Goal: Information Seeking & Learning: Learn about a topic

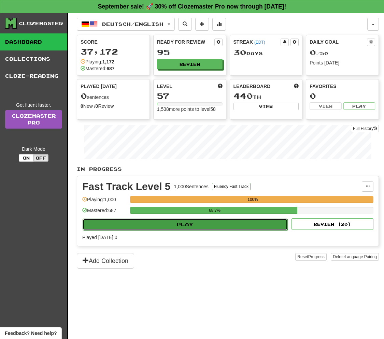
click at [185, 223] on button "Play" at bounding box center [185, 225] width 205 height 12
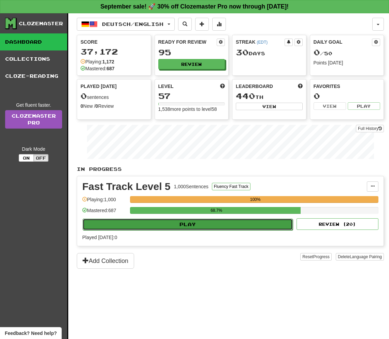
select select "**"
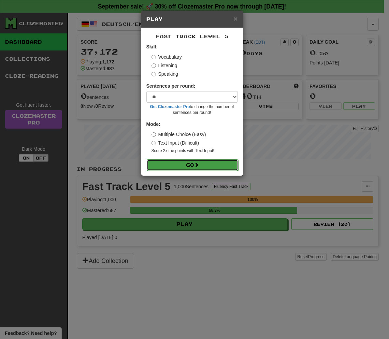
click at [190, 165] on button "Go" at bounding box center [192, 165] width 91 height 12
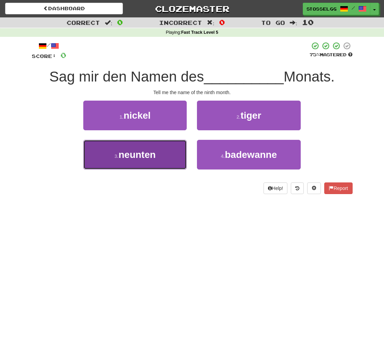
click at [120, 160] on button "3 . neunten" at bounding box center [134, 155] width 103 height 30
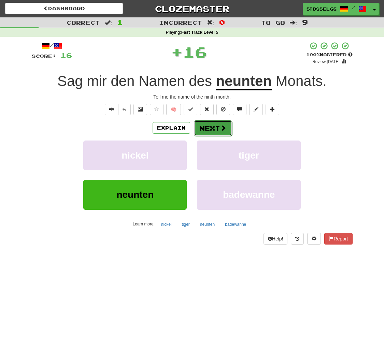
click at [211, 130] on button "Next" at bounding box center [213, 128] width 38 height 16
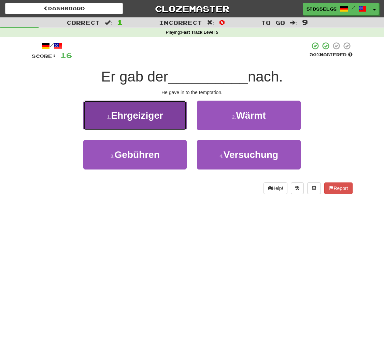
click at [146, 125] on button "1 . Ehrgeiziger" at bounding box center [134, 116] width 103 height 30
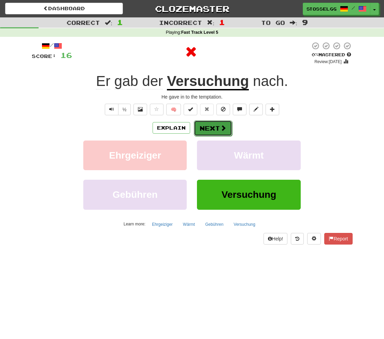
click at [218, 129] on button "Next" at bounding box center [213, 128] width 38 height 16
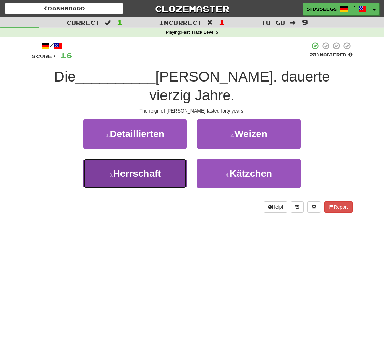
click at [158, 168] on span "Herrschaft" at bounding box center [137, 173] width 48 height 11
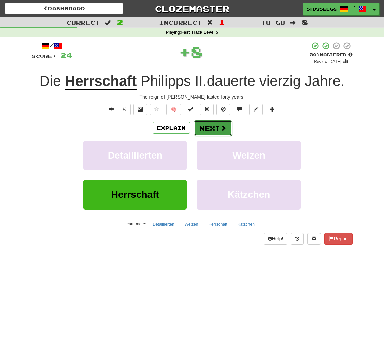
click at [209, 127] on button "Next" at bounding box center [213, 128] width 38 height 16
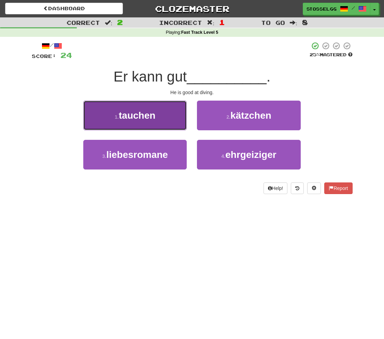
click at [160, 124] on button "1 . tauchen" at bounding box center [134, 116] width 103 height 30
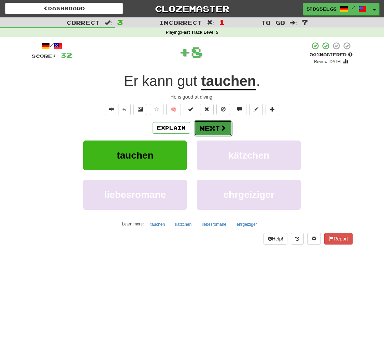
click at [209, 130] on button "Next" at bounding box center [213, 128] width 38 height 16
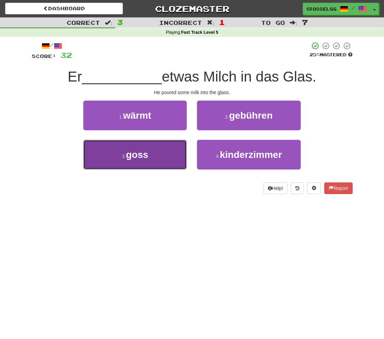
click at [155, 157] on button "3 . goss" at bounding box center [134, 155] width 103 height 30
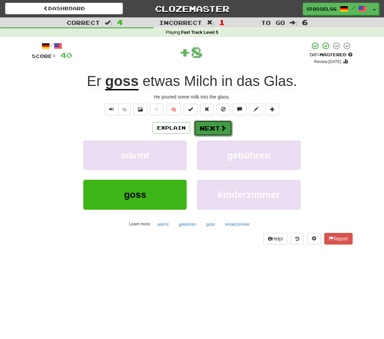
click at [207, 128] on button "Next" at bounding box center [213, 128] width 38 height 16
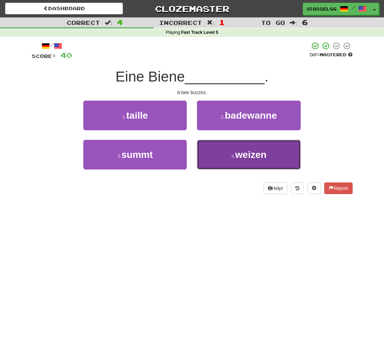
click at [247, 154] on span "weizen" at bounding box center [250, 154] width 31 height 11
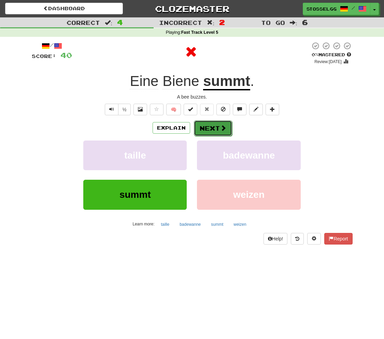
click at [214, 124] on button "Next" at bounding box center [213, 128] width 38 height 16
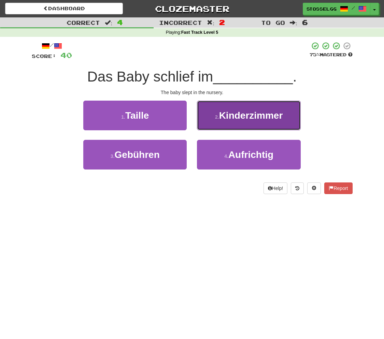
click at [233, 120] on span "Kinderzimmer" at bounding box center [251, 115] width 64 height 11
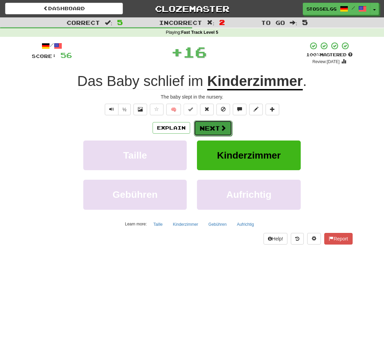
click at [216, 127] on button "Next" at bounding box center [213, 128] width 38 height 16
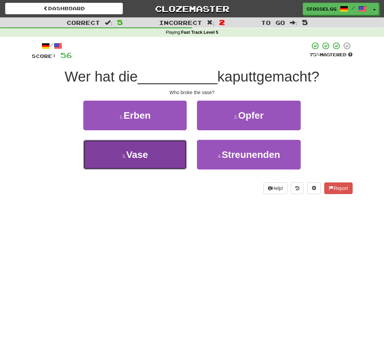
click at [140, 162] on button "3 . Vase" at bounding box center [134, 155] width 103 height 30
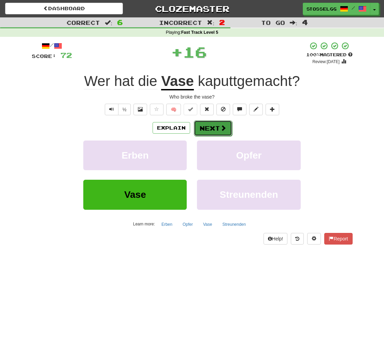
click at [210, 129] on button "Next" at bounding box center [213, 128] width 38 height 16
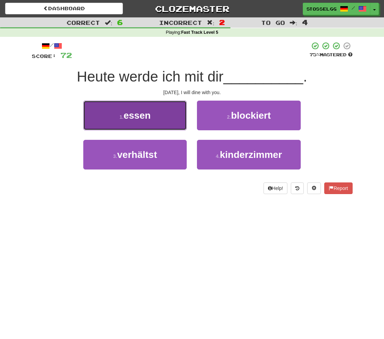
click at [159, 124] on button "1 . essen" at bounding box center [134, 116] width 103 height 30
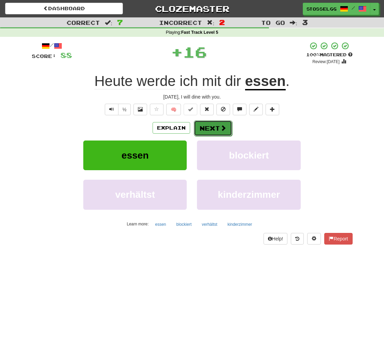
click at [212, 127] on button "Next" at bounding box center [213, 128] width 38 height 16
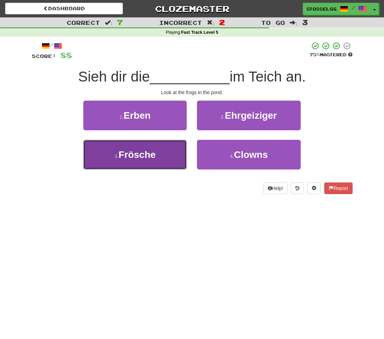
click at [149, 164] on button "3 . Frösche" at bounding box center [134, 155] width 103 height 30
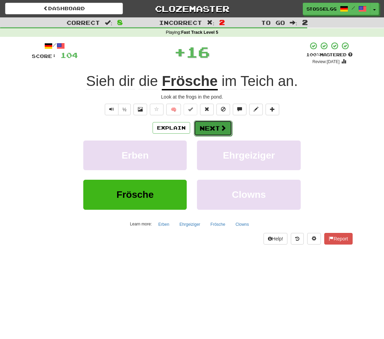
click at [199, 132] on button "Next" at bounding box center [213, 128] width 38 height 16
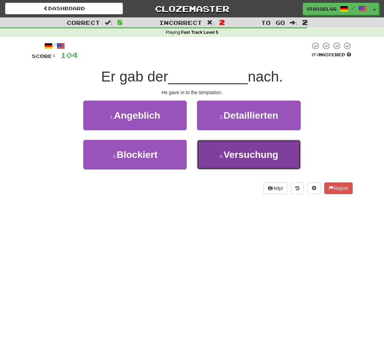
click at [221, 159] on small "4 ." at bounding box center [221, 156] width 4 height 5
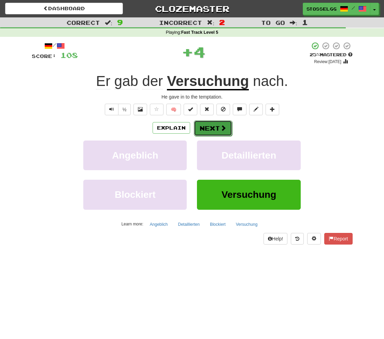
click at [215, 130] on button "Next" at bounding box center [213, 128] width 38 height 16
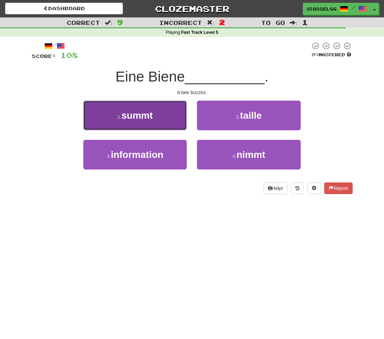
click at [151, 118] on span "summt" at bounding box center [137, 115] width 31 height 11
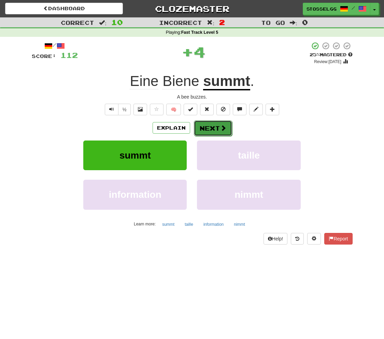
click at [208, 128] on button "Next" at bounding box center [213, 128] width 38 height 16
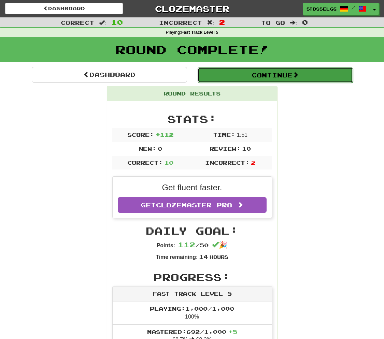
click at [292, 71] on button "Continue" at bounding box center [275, 75] width 155 height 16
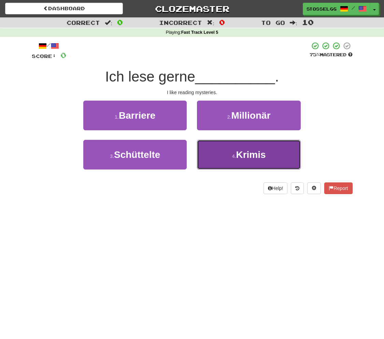
click at [242, 151] on span "Krimis" at bounding box center [251, 154] width 30 height 11
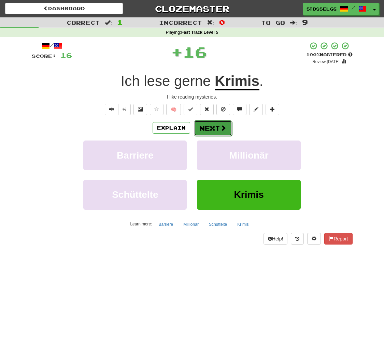
click at [213, 131] on button "Next" at bounding box center [213, 128] width 38 height 16
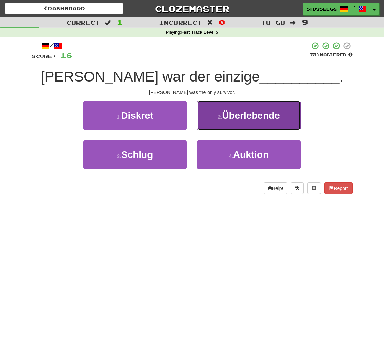
click at [242, 117] on span "Überlebende" at bounding box center [251, 115] width 58 height 11
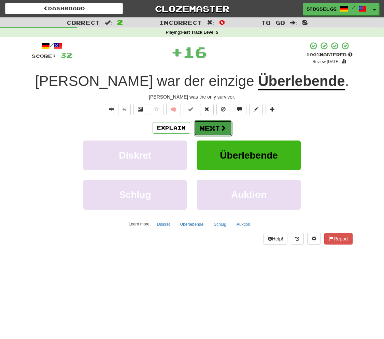
click at [214, 128] on button "Next" at bounding box center [213, 128] width 38 height 16
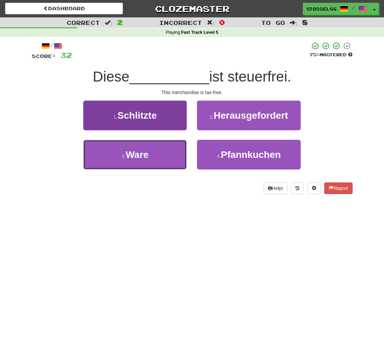
drag, startPoint x: 159, startPoint y: 158, endPoint x: 159, endPoint y: 153, distance: 4.4
click at [159, 155] on button "3 . Ware" at bounding box center [134, 155] width 103 height 30
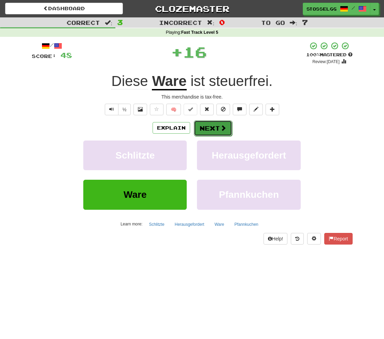
click at [221, 127] on span at bounding box center [223, 128] width 6 height 6
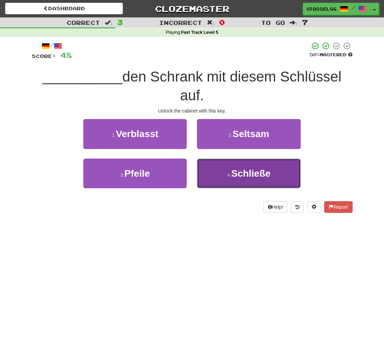
click at [232, 178] on span "Schließe" at bounding box center [250, 173] width 39 height 11
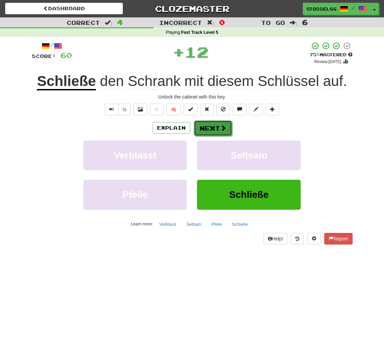
click at [212, 124] on button "Next" at bounding box center [213, 128] width 38 height 16
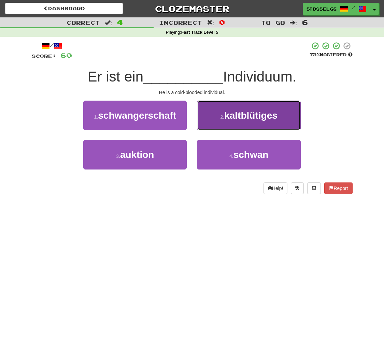
click at [235, 124] on button "2 . kaltblütiges" at bounding box center [248, 116] width 103 height 30
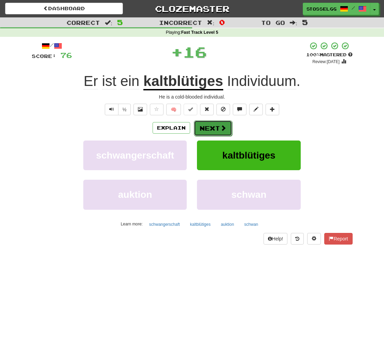
click at [205, 129] on button "Next" at bounding box center [213, 128] width 38 height 16
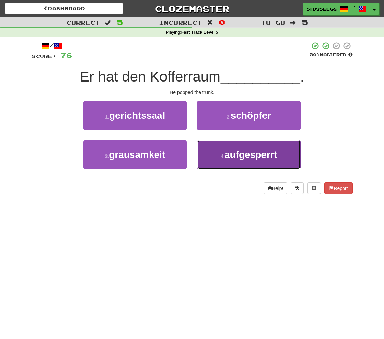
click at [227, 160] on span "aufgesperrt" at bounding box center [251, 154] width 53 height 11
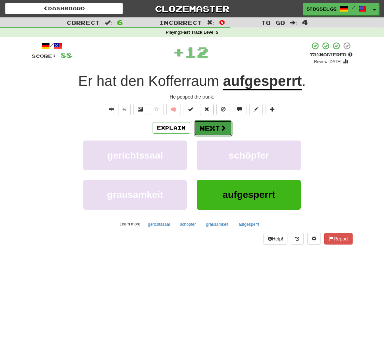
click at [211, 130] on button "Next" at bounding box center [213, 128] width 38 height 16
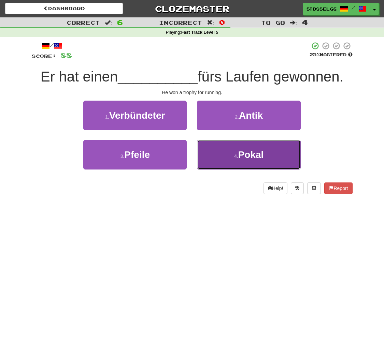
click at [234, 161] on button "4 . Pokal" at bounding box center [248, 155] width 103 height 30
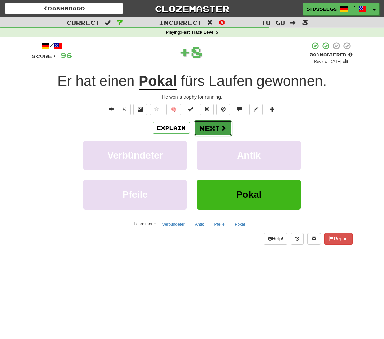
click at [221, 130] on span at bounding box center [223, 128] width 6 height 6
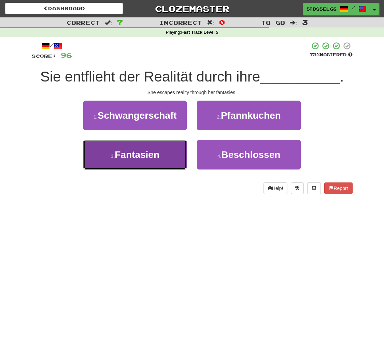
click at [143, 166] on button "3 . Fantasien" at bounding box center [134, 155] width 103 height 30
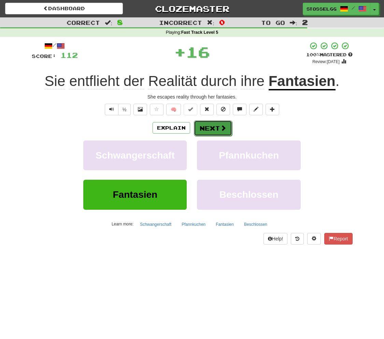
click at [204, 135] on button "Next" at bounding box center [213, 128] width 38 height 16
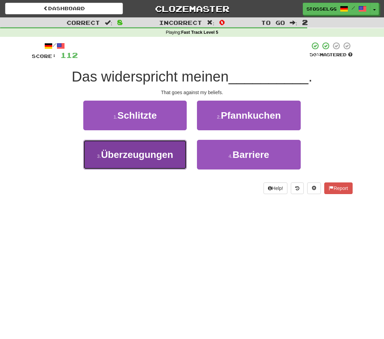
click at [145, 163] on button "3 . Überzeugungen" at bounding box center [134, 155] width 103 height 30
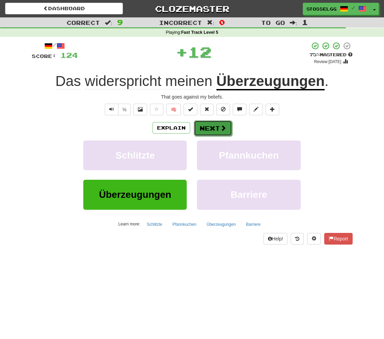
click at [208, 130] on button "Next" at bounding box center [213, 128] width 38 height 16
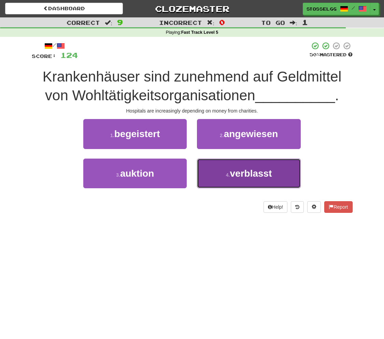
click at [231, 179] on button "4 . verblasst" at bounding box center [248, 174] width 103 height 30
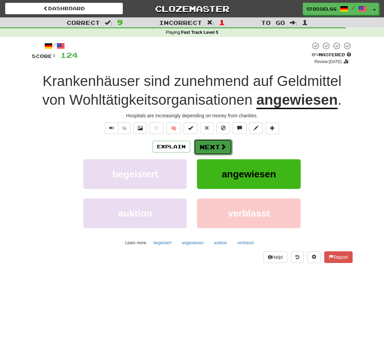
click at [213, 144] on button "Next" at bounding box center [213, 147] width 38 height 16
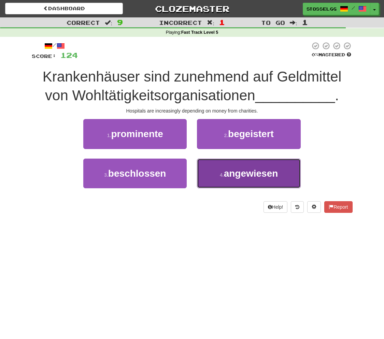
click at [227, 180] on button "4 . angewiesen" at bounding box center [248, 174] width 103 height 30
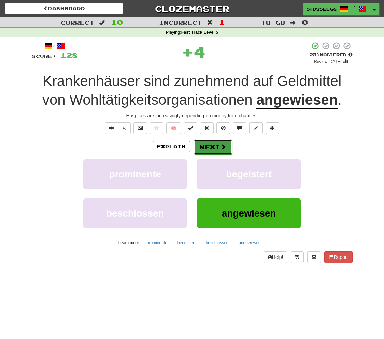
click at [215, 148] on button "Next" at bounding box center [213, 147] width 38 height 16
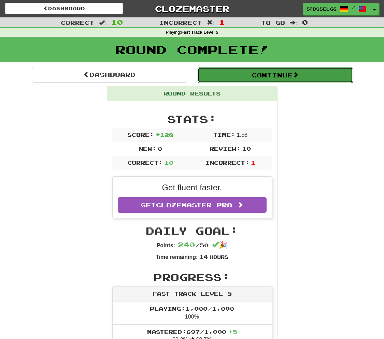
click at [270, 79] on button "Continue" at bounding box center [275, 75] width 155 height 16
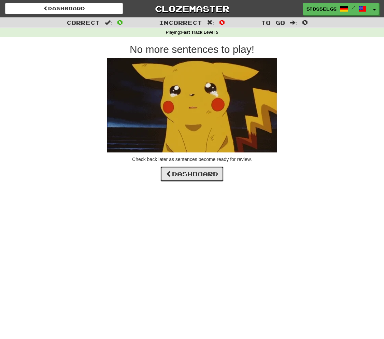
click at [186, 176] on link "Dashboard" at bounding box center [192, 174] width 64 height 16
